Goal: Find specific page/section: Find specific page/section

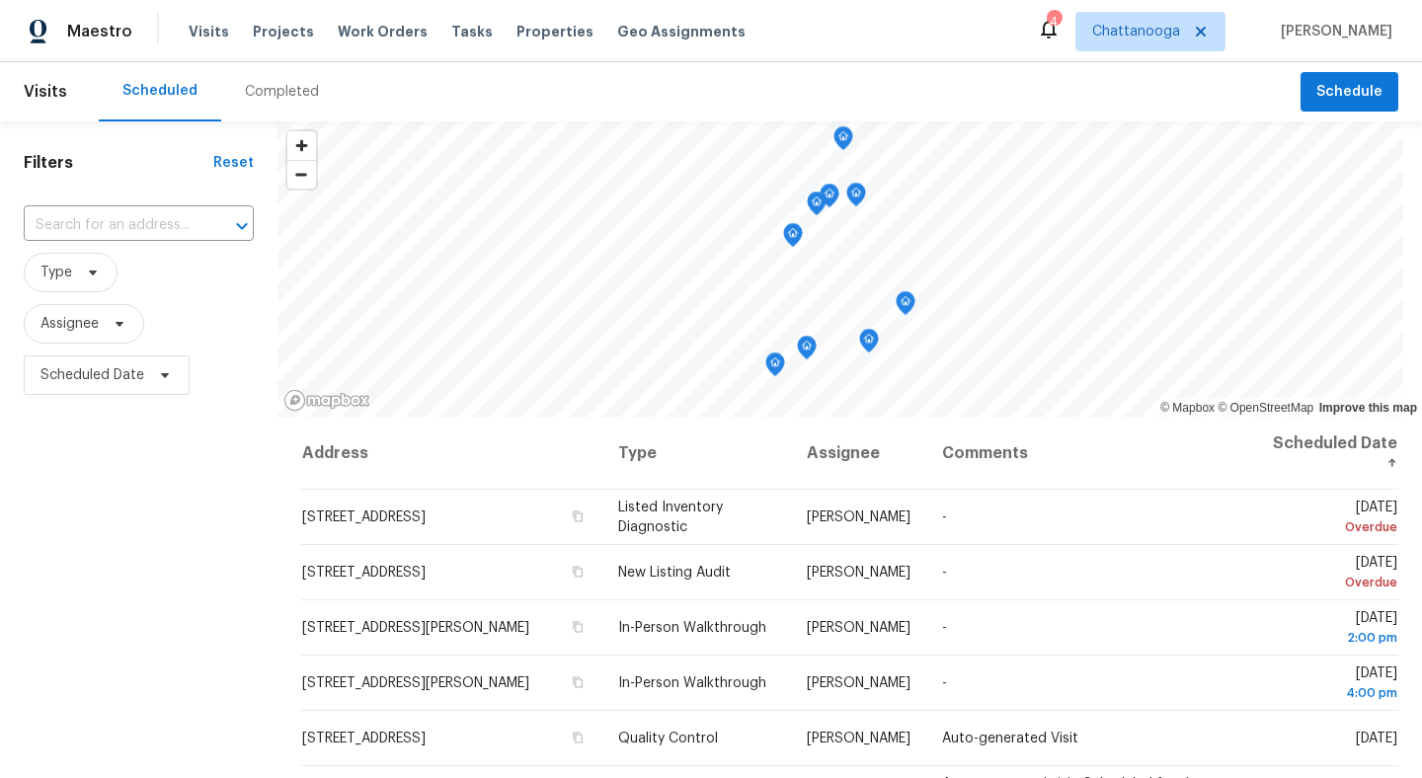
scroll to position [128, 0]
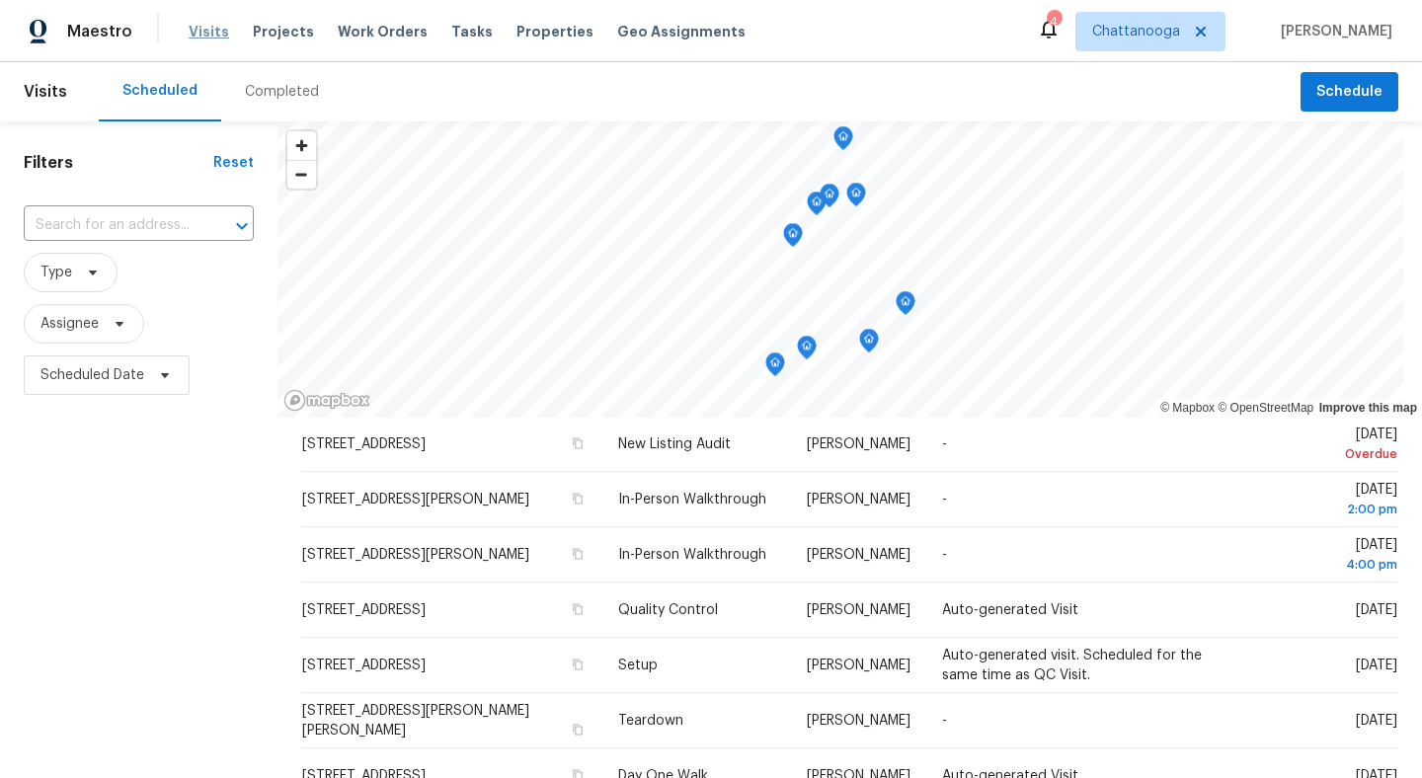
click at [189, 27] on span "Visits" at bounding box center [209, 32] width 40 height 20
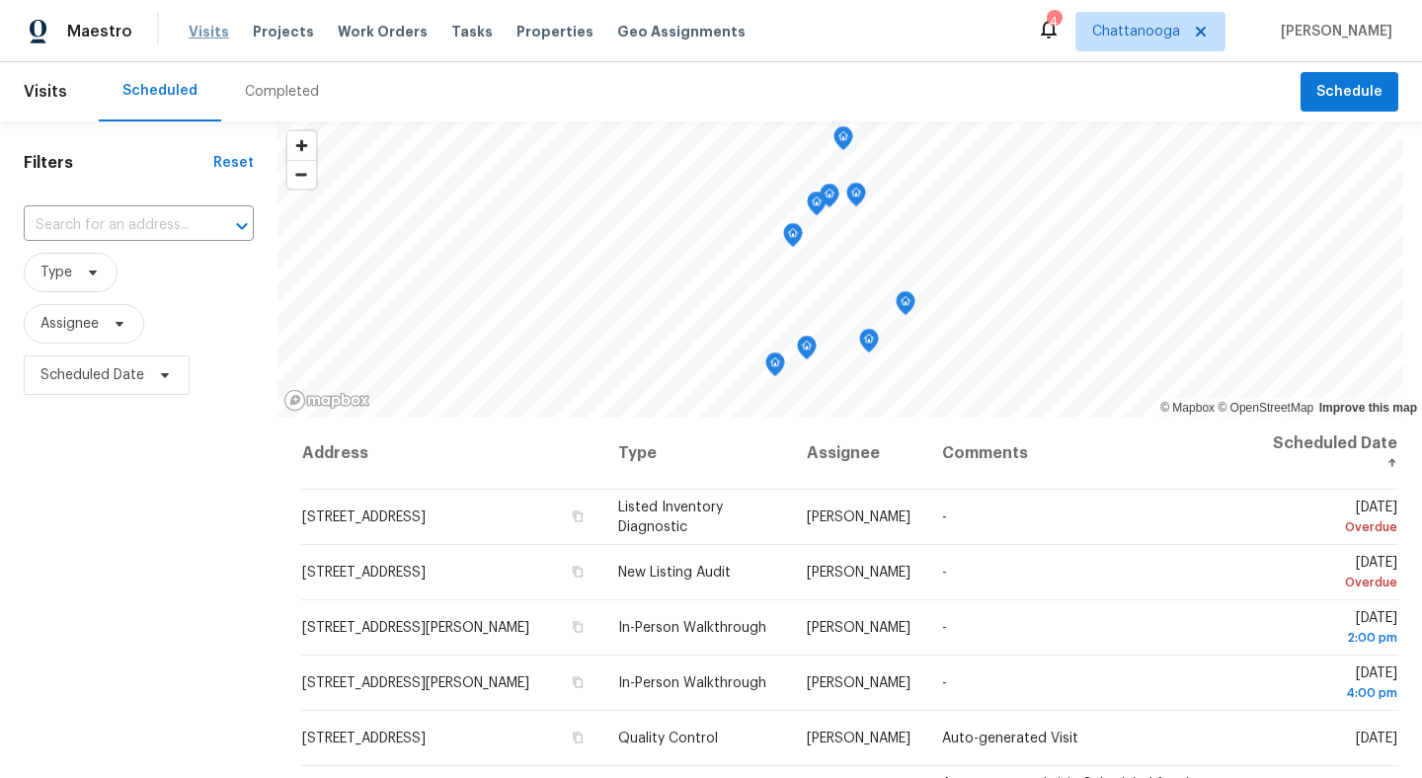
click at [196, 22] on span "Visits" at bounding box center [209, 32] width 40 height 20
